Goal: Task Accomplishment & Management: Use online tool/utility

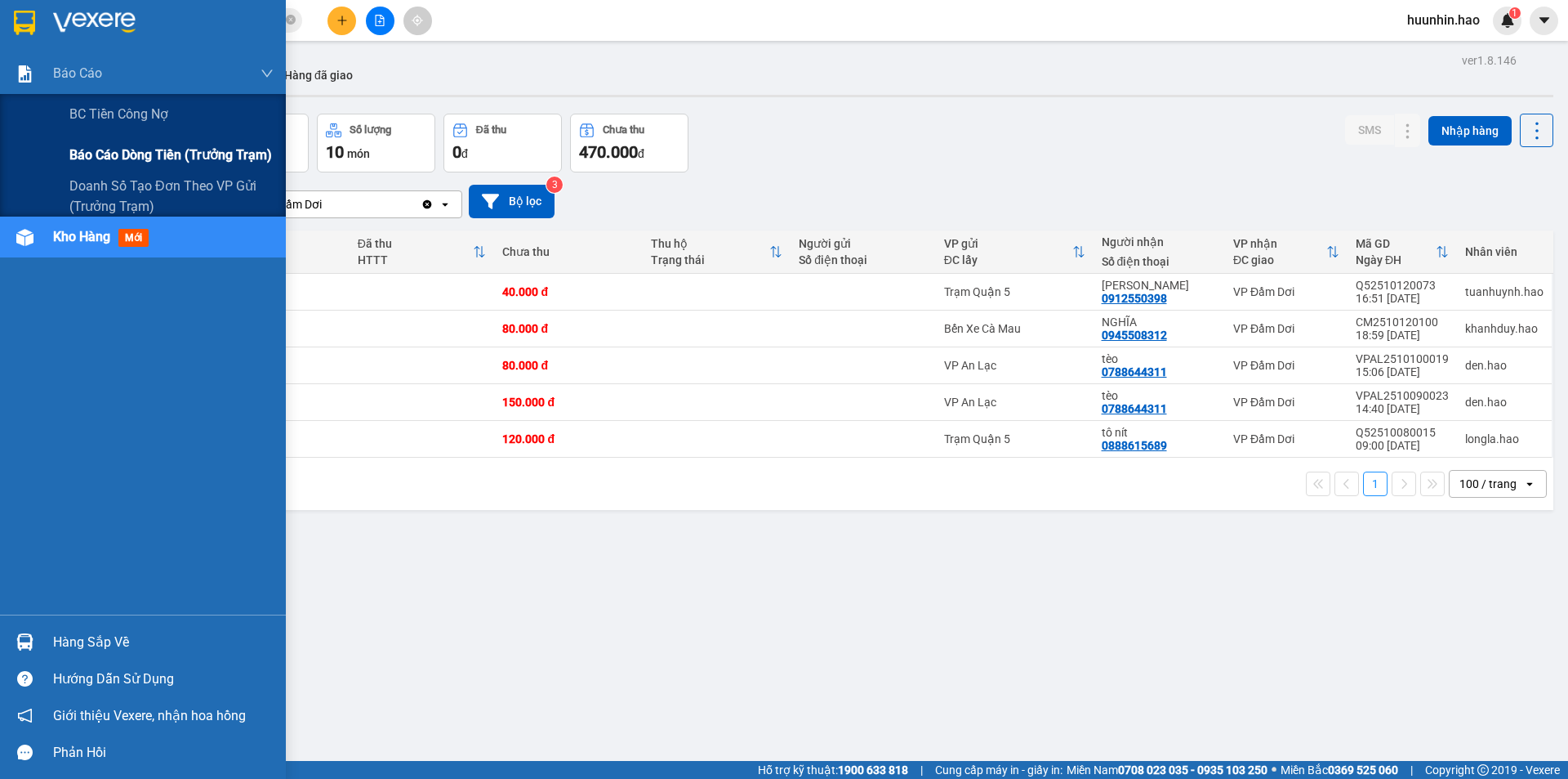
click at [91, 155] on span "Báo cáo dòng tiền (trưởng trạm)" at bounding box center [170, 154] width 203 height 20
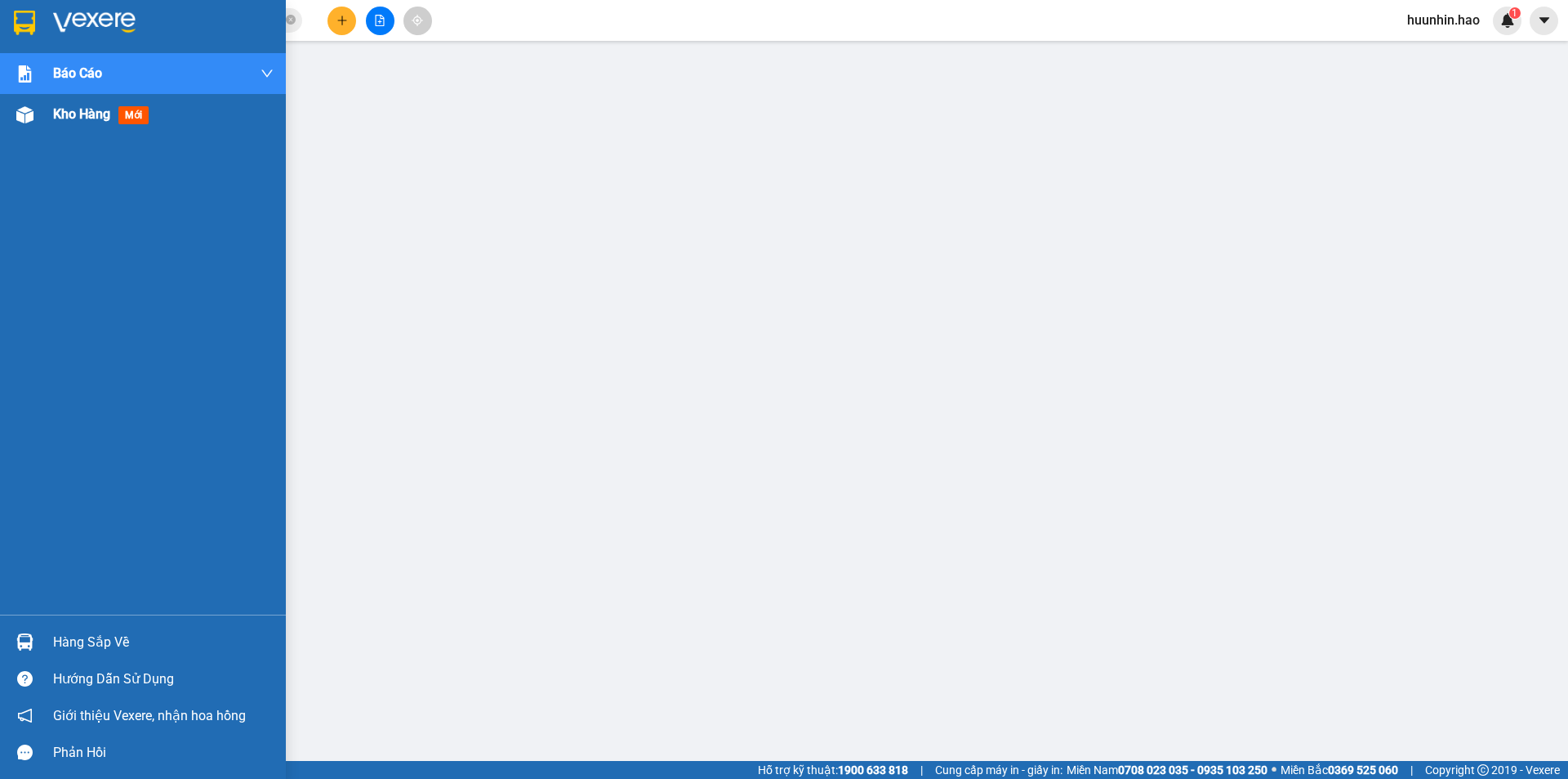
click at [38, 118] on div at bounding box center [25, 115] width 28 height 28
click at [38, 119] on div at bounding box center [25, 115] width 28 height 28
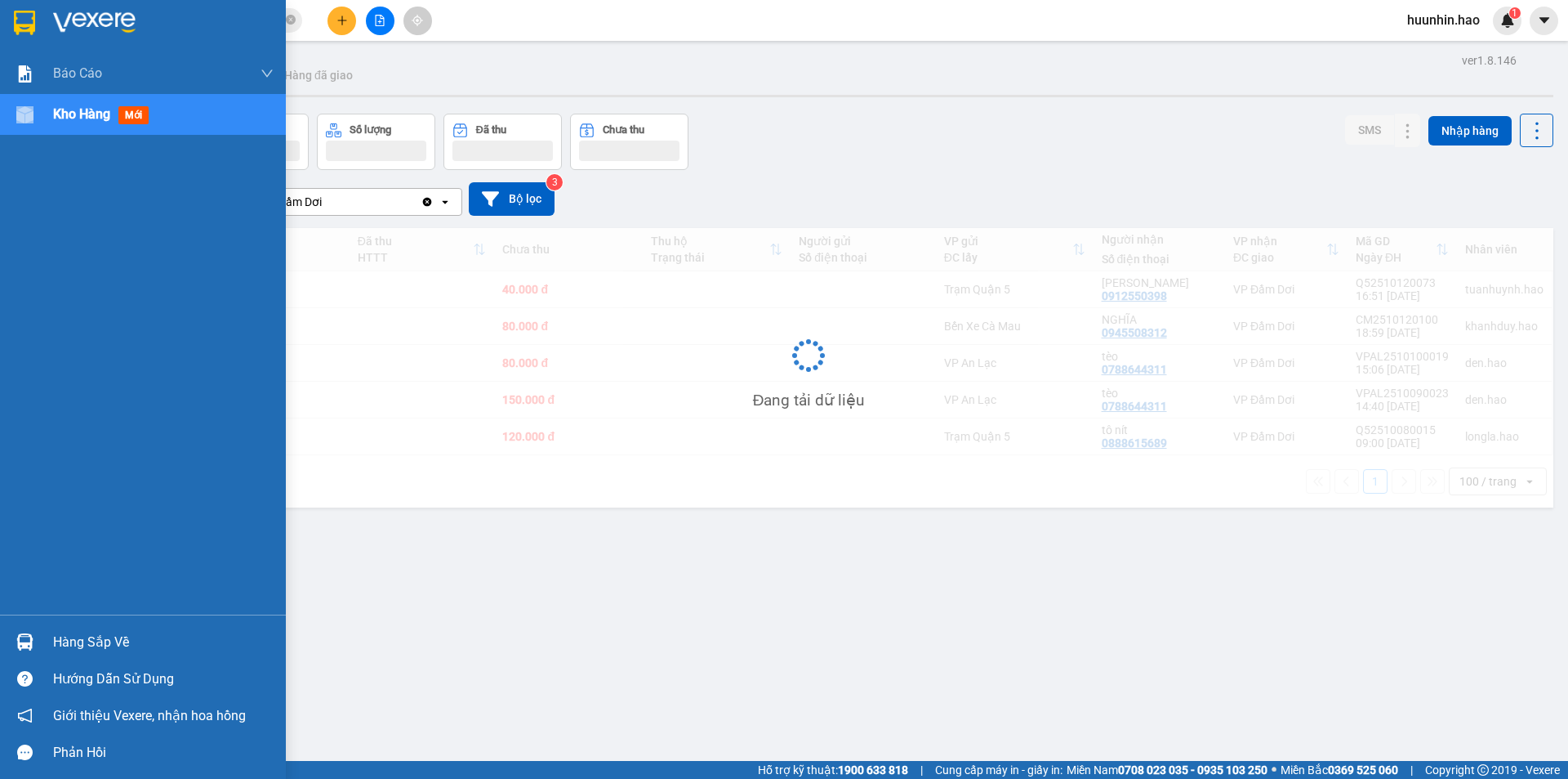
click at [39, 119] on div "Kho hàng mới" at bounding box center [143, 114] width 286 height 41
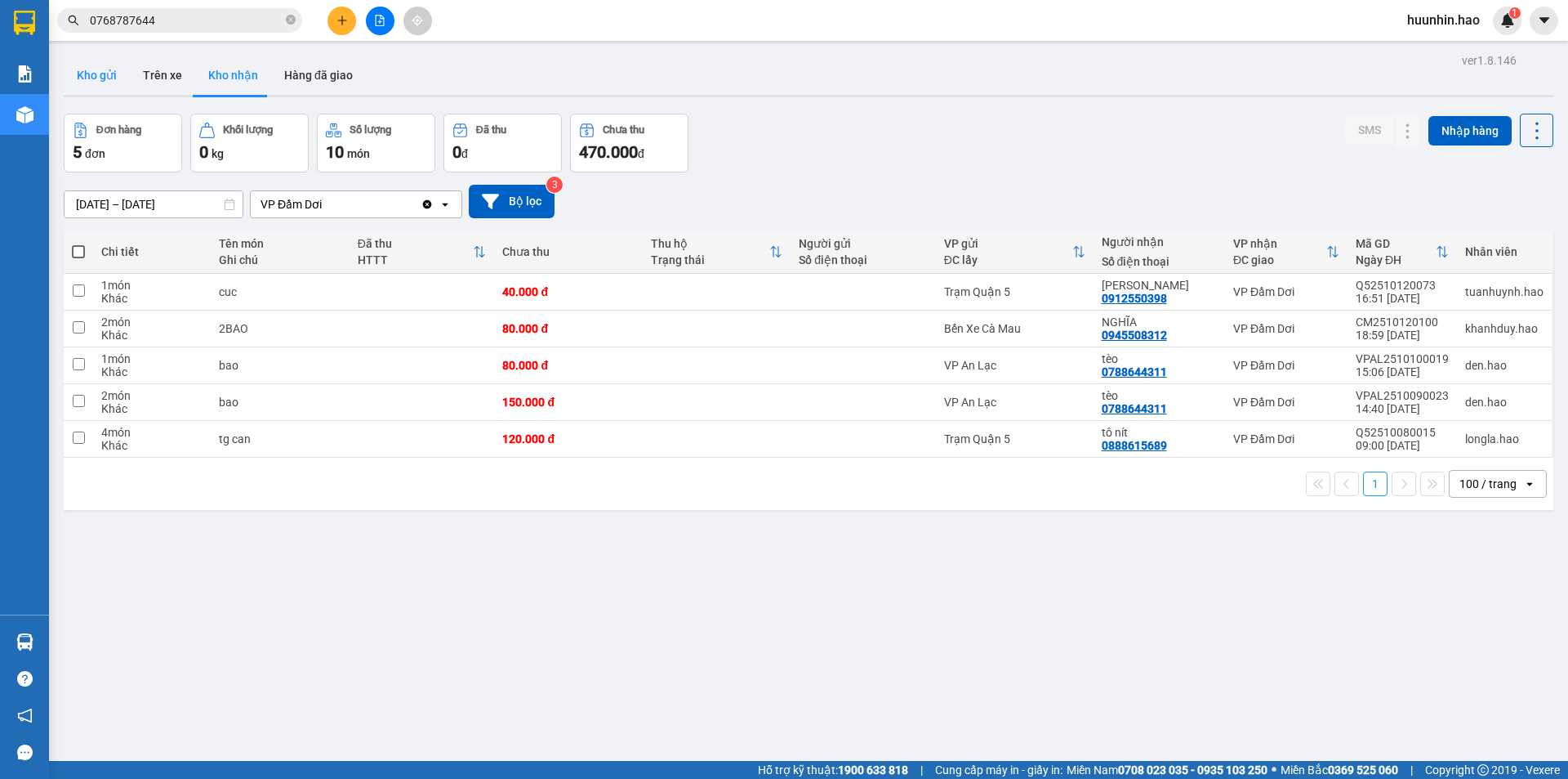
click at [109, 68] on button "Kho gửi" at bounding box center [96, 75] width 66 height 39
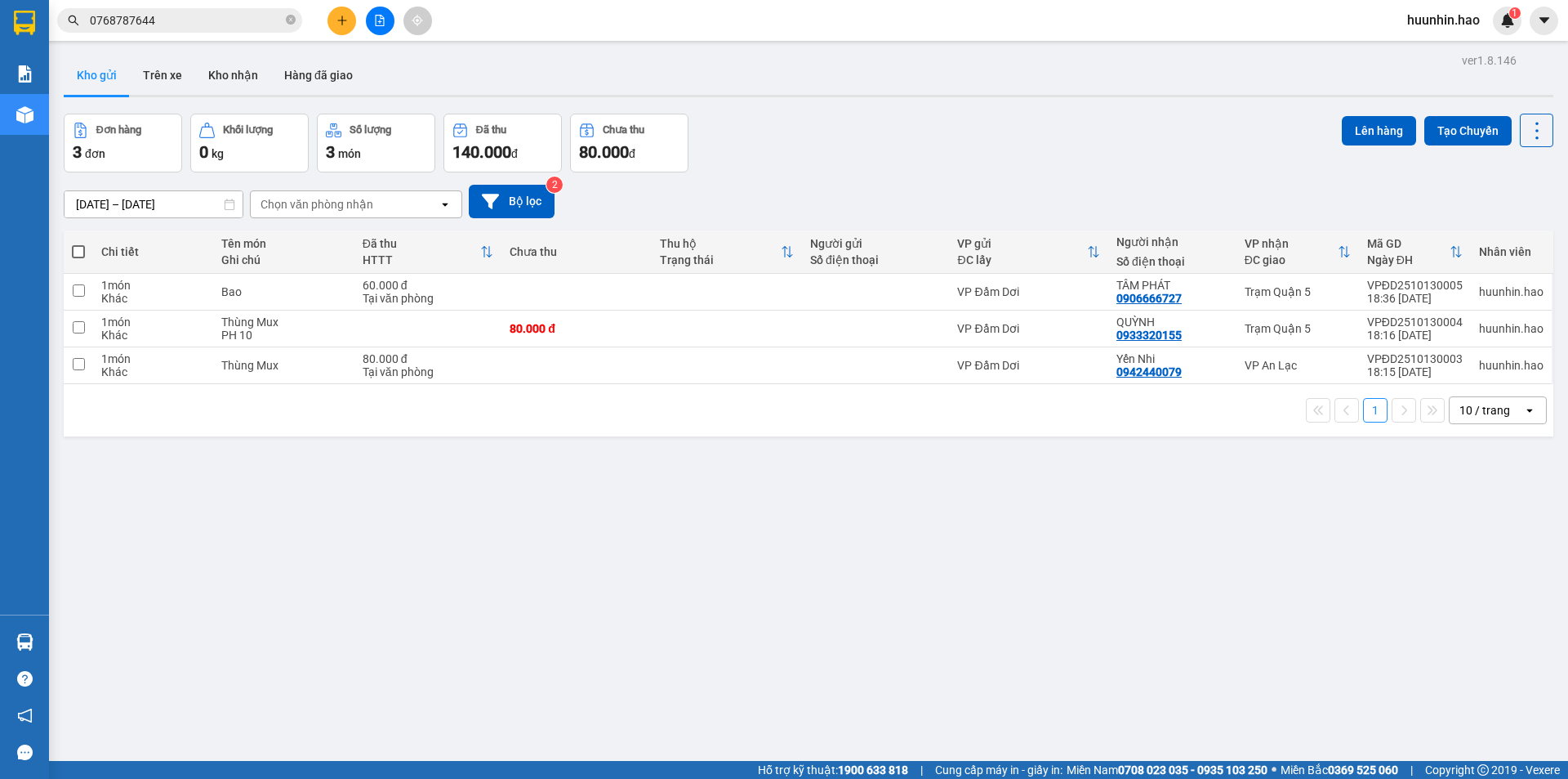
click at [85, 253] on label at bounding box center [78, 252] width 13 height 17
click at [78, 244] on input "checkbox" at bounding box center [78, 244] width 0 height 0
checkbox input "true"
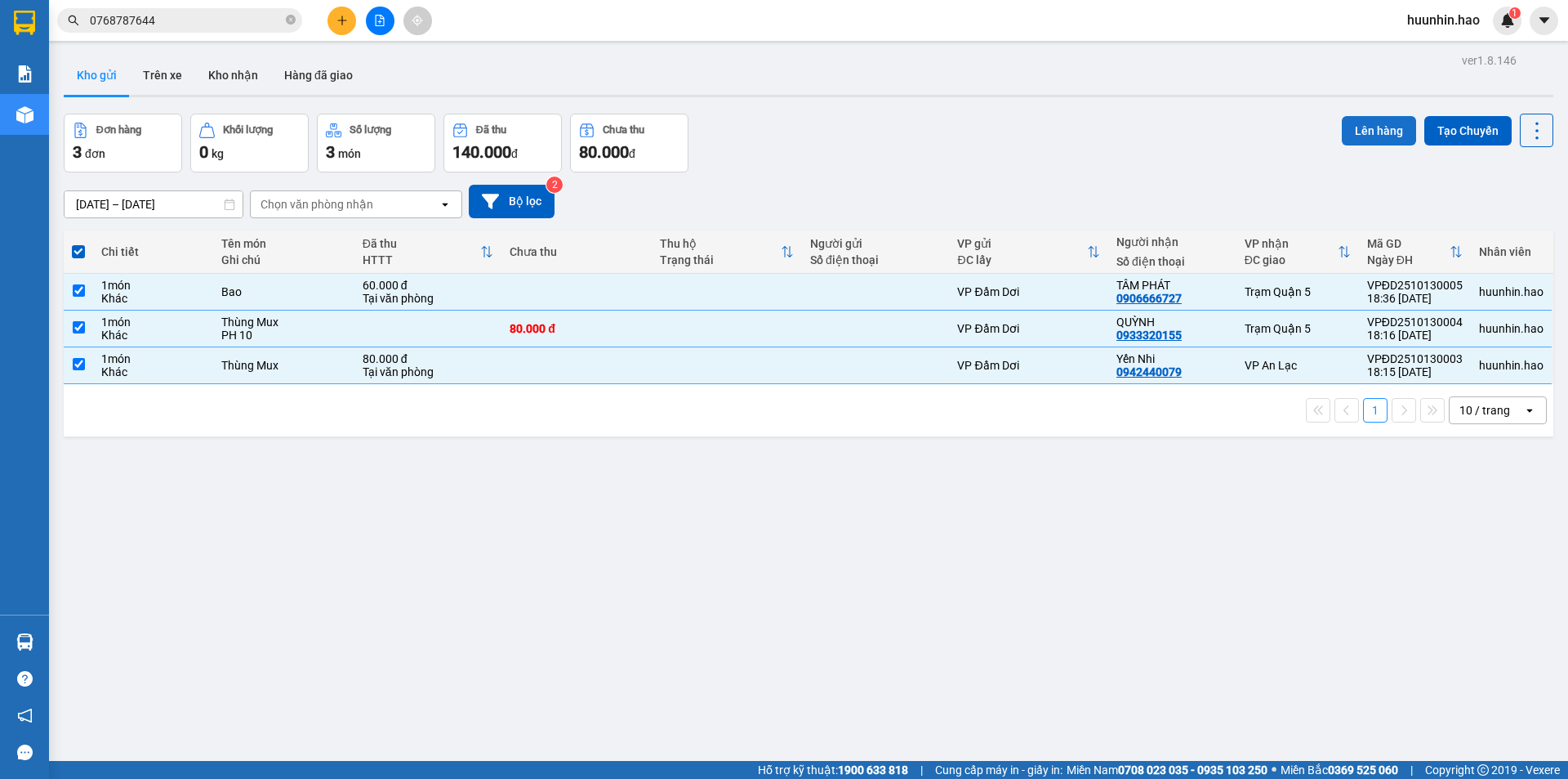
click at [1365, 143] on button "Lên hàng" at bounding box center [1379, 130] width 74 height 29
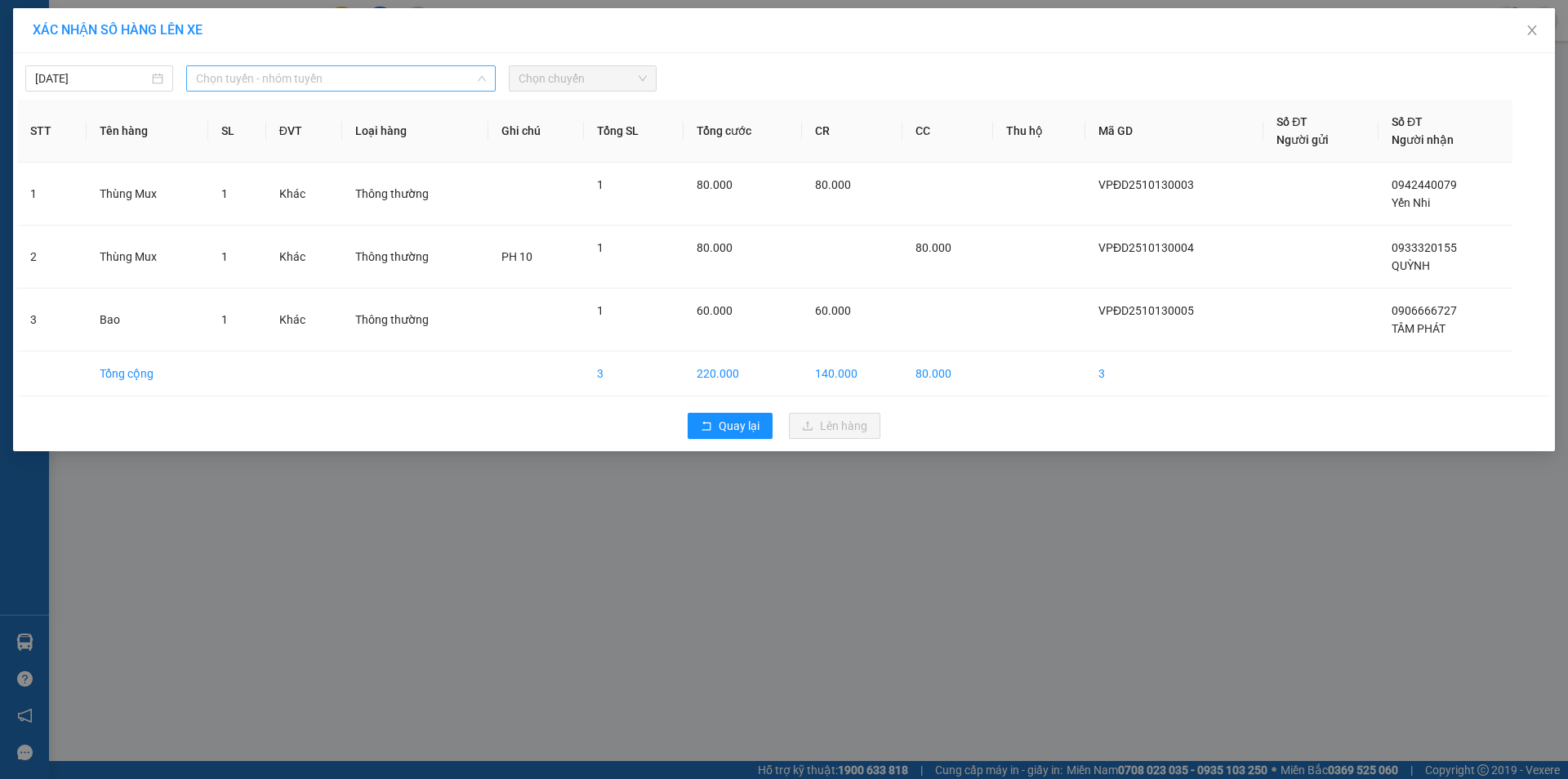
drag, startPoint x: 236, startPoint y: 81, endPoint x: 256, endPoint y: 184, distance: 104.9
click at [237, 81] on span "Chọn tuyến - nhóm tuyến" at bounding box center [341, 78] width 290 height 24
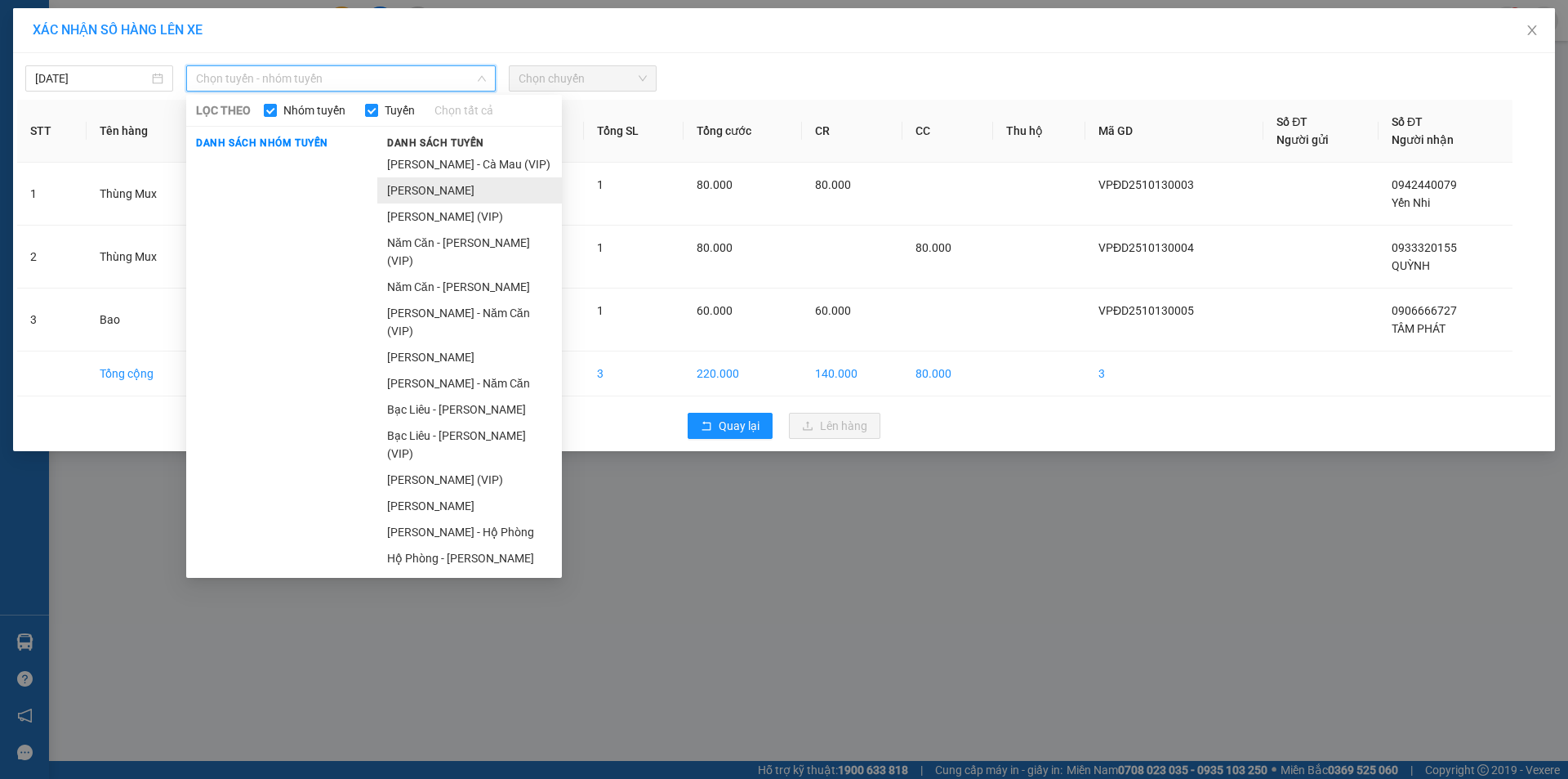
click at [465, 199] on li "[PERSON_NAME]" at bounding box center [469, 190] width 184 height 26
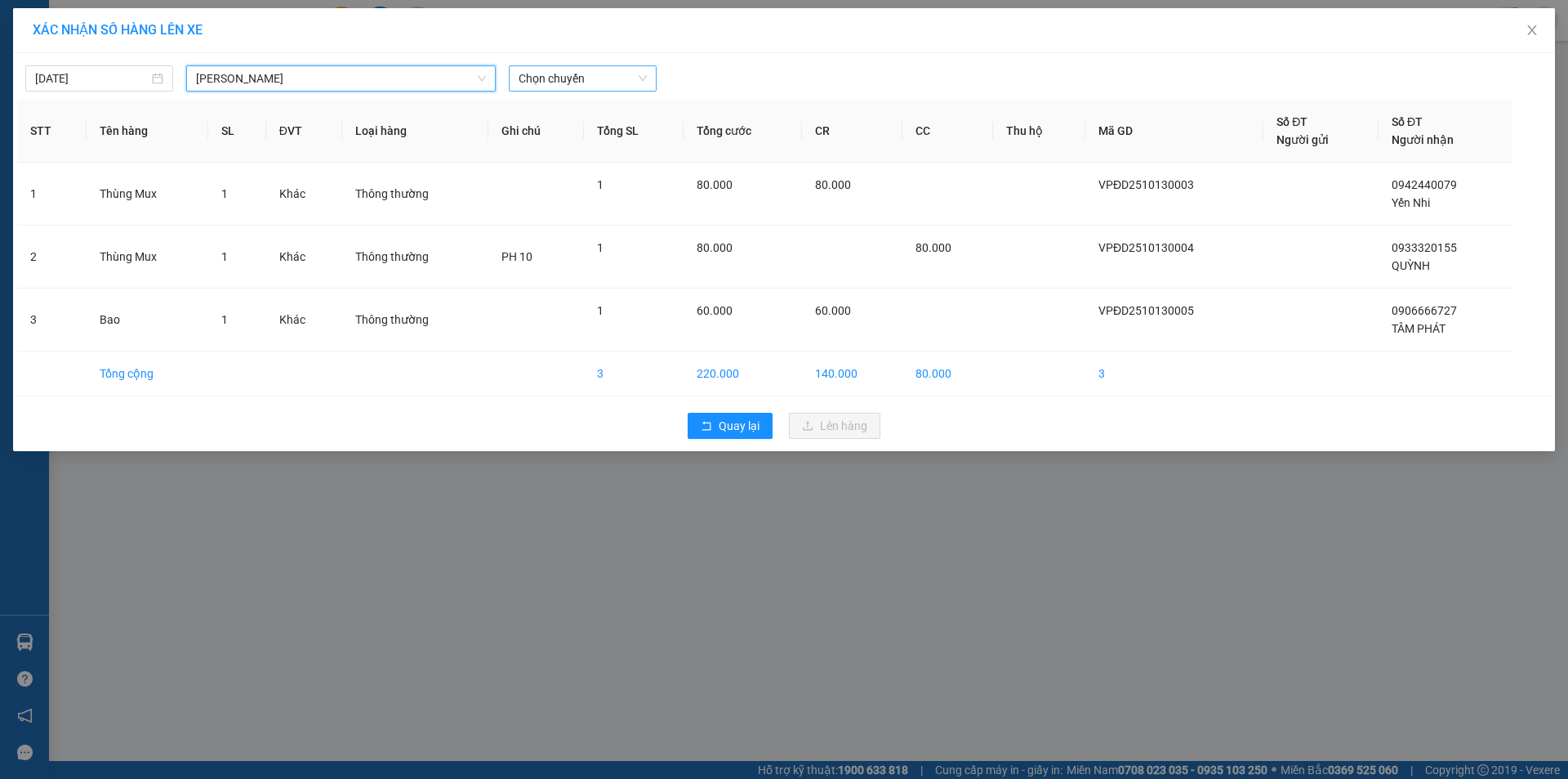
click at [608, 86] on span "Chọn chuyến" at bounding box center [583, 78] width 128 height 24
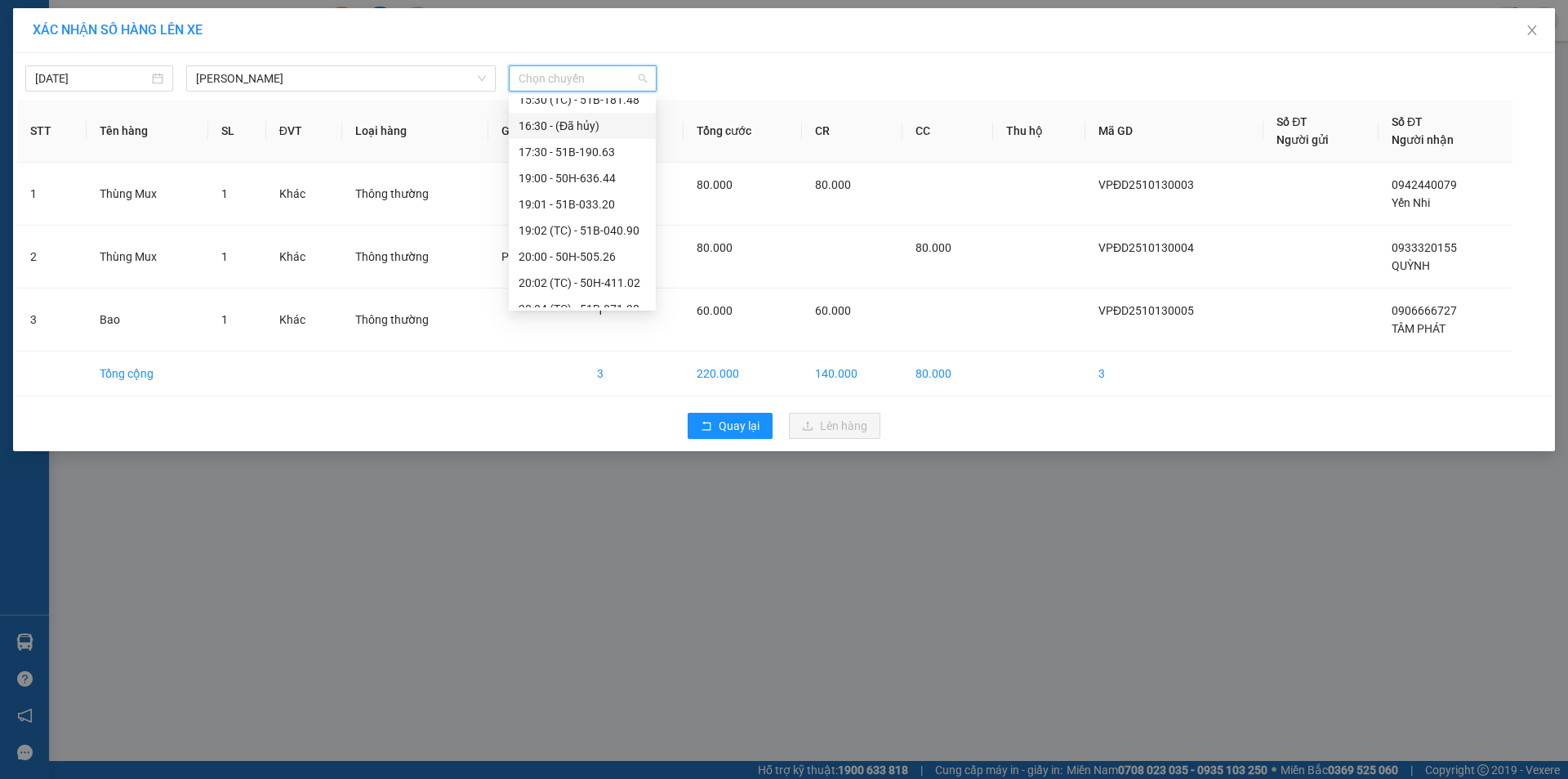
scroll to position [245, 0]
click at [573, 254] on div "22:01 (TC) - 50H-329.38" at bounding box center [582, 259] width 128 height 18
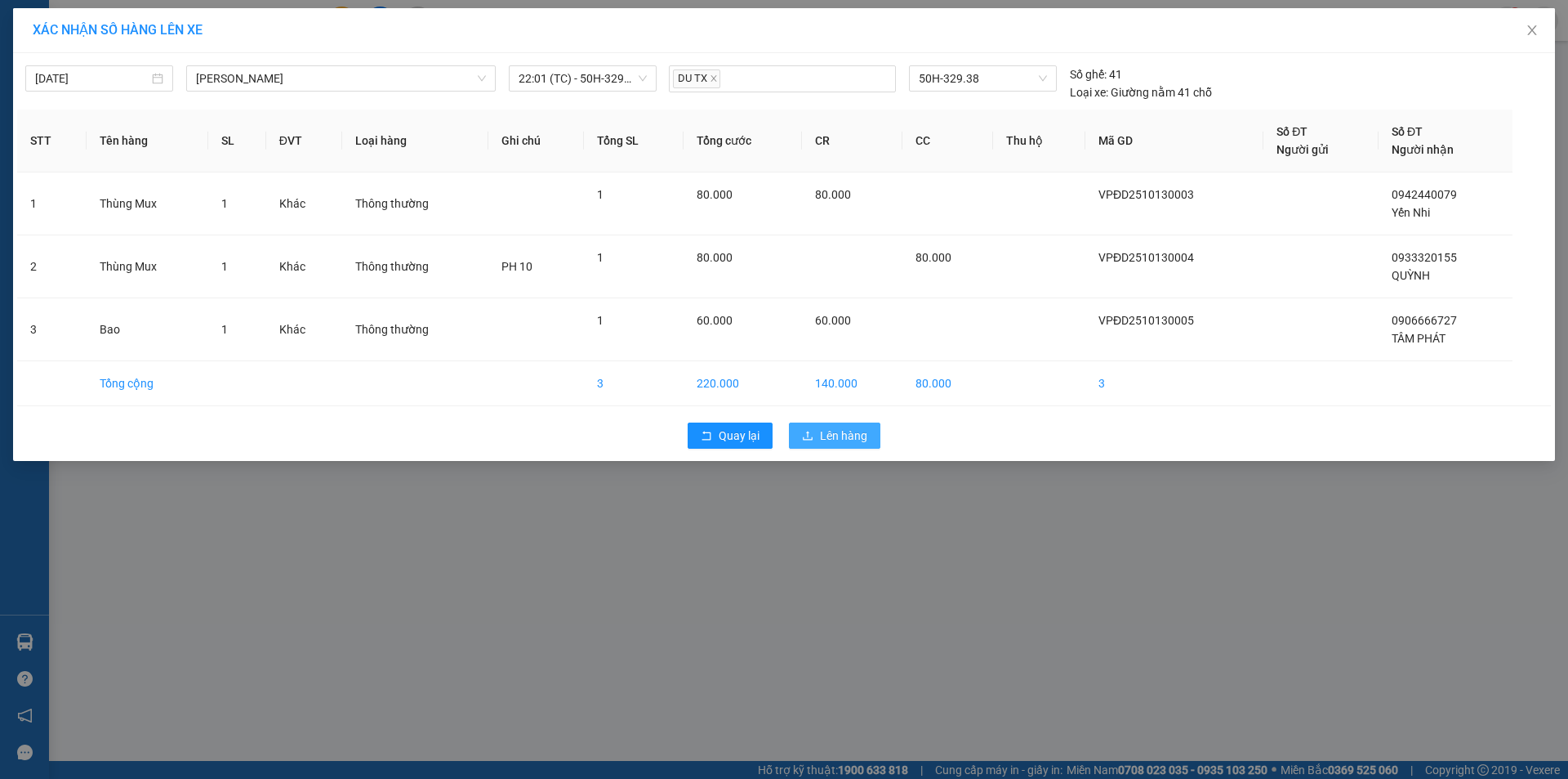
click at [852, 443] on span "Lên hàng" at bounding box center [844, 436] width 48 height 18
